Goal: Transaction & Acquisition: Purchase product/service

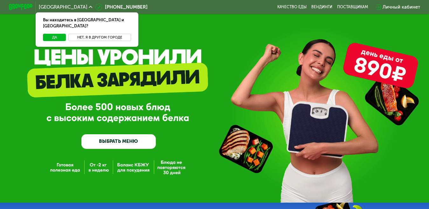
scroll to position [32, 0]
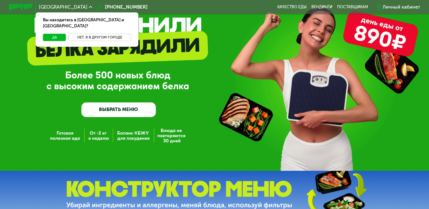
click at [79, 34] on button "Нет, я в другом городе" at bounding box center [99, 37] width 63 height 7
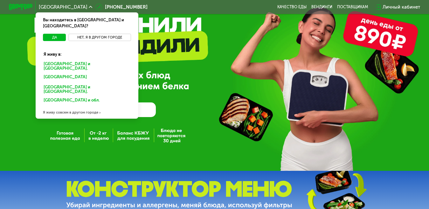
scroll to position [0, 0]
click at [79, 73] on div "[GEOGRAPHIC_DATA] и [GEOGRAPHIC_DATA]." at bounding box center [85, 78] width 93 height 10
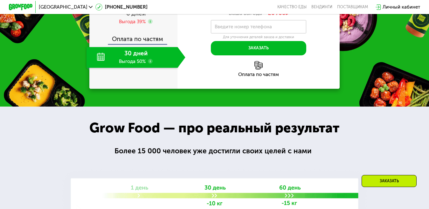
scroll to position [617, 0]
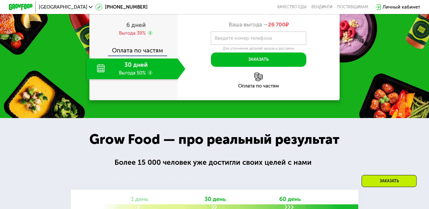
click at [135, 79] on div "30 дней Выгода 50%" at bounding box center [131, 68] width 91 height 21
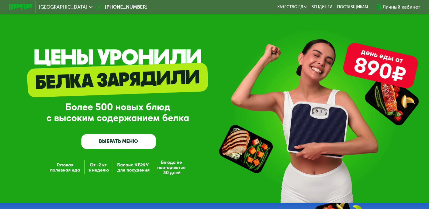
scroll to position [191, 0]
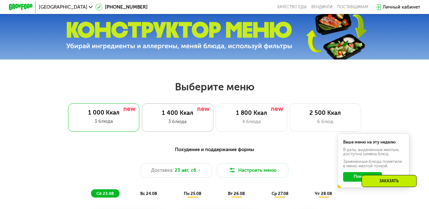
click at [216, 111] on div "1 400 Ккал 3 блюда" at bounding box center [252, 117] width 72 height 29
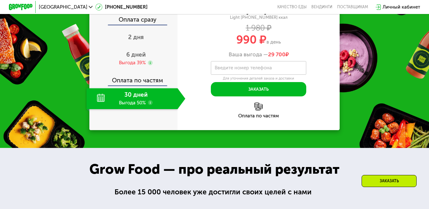
scroll to position [604, 0]
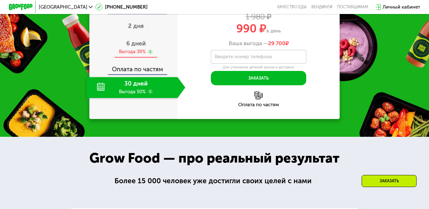
click at [140, 47] on span "6 дней" at bounding box center [135, 43] width 19 height 7
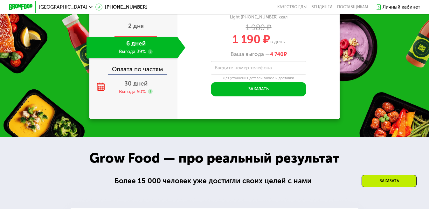
click at [126, 37] on div "2 дня" at bounding box center [135, 26] width 99 height 21
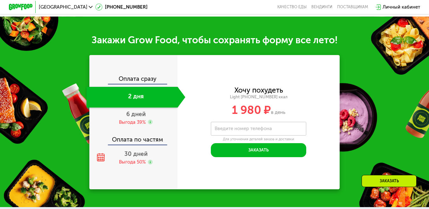
scroll to position [629, 0]
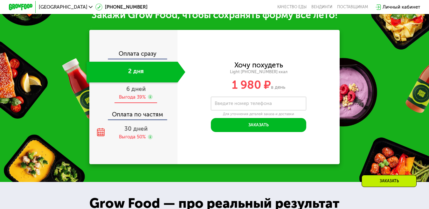
click at [137, 100] on div "Выгода 39%" at bounding box center [132, 97] width 27 height 7
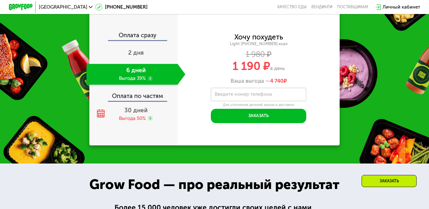
scroll to position [604, 0]
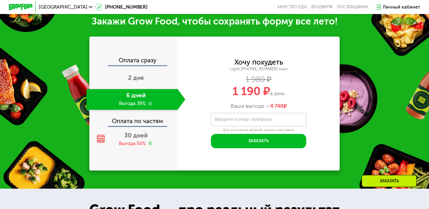
click at [132, 125] on div "Оплата по частям" at bounding box center [133, 119] width 87 height 14
click at [133, 121] on div "Оплата по частям" at bounding box center [133, 119] width 87 height 14
click at [134, 147] on div "Выгода 50%" at bounding box center [132, 143] width 27 height 7
